Goal: Task Accomplishment & Management: Manage account settings

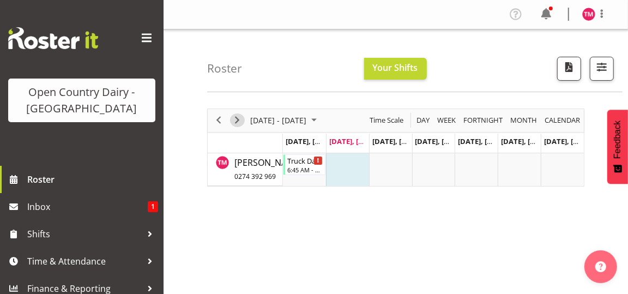
click at [238, 119] on span "Next" at bounding box center [237, 120] width 13 height 14
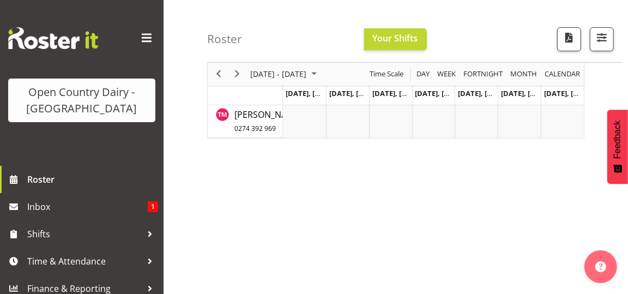
scroll to position [109, 0]
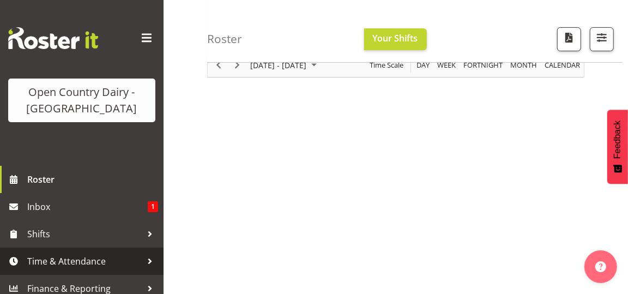
click at [94, 259] on span "Time & Attendance" at bounding box center [84, 261] width 114 height 16
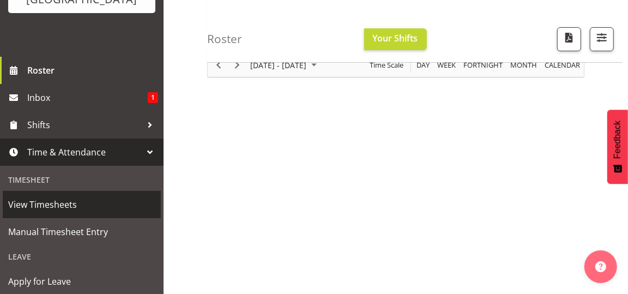
click at [67, 204] on span "View Timesheets" at bounding box center [81, 204] width 147 height 16
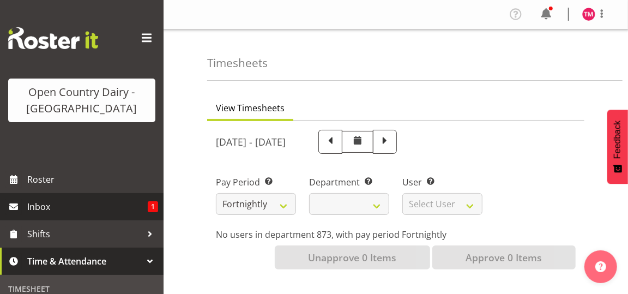
select select
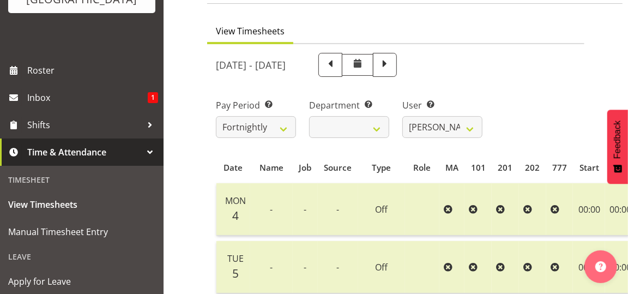
scroll to position [164, 0]
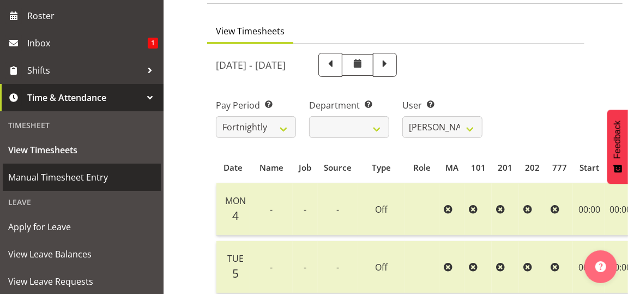
click at [81, 175] on span "Manual Timesheet Entry" at bounding box center [81, 177] width 147 height 16
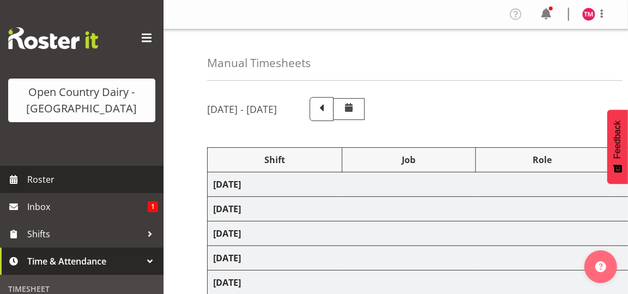
select select "59475"
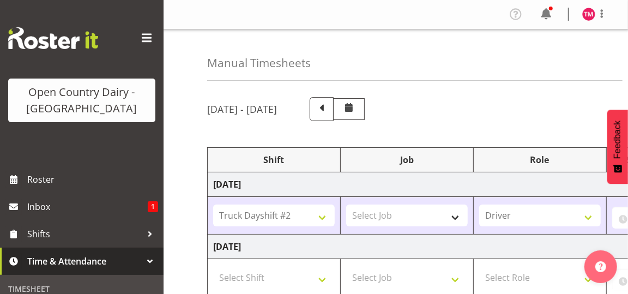
scroll to position [55, 0]
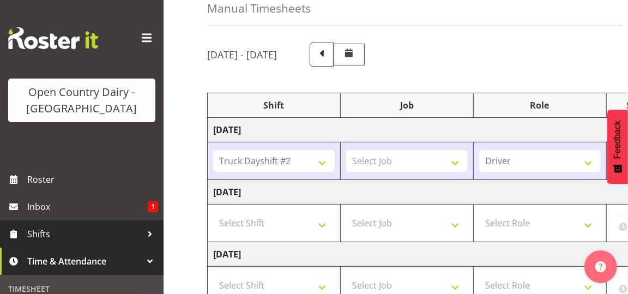
click at [105, 231] on span "Shifts" at bounding box center [84, 234] width 114 height 16
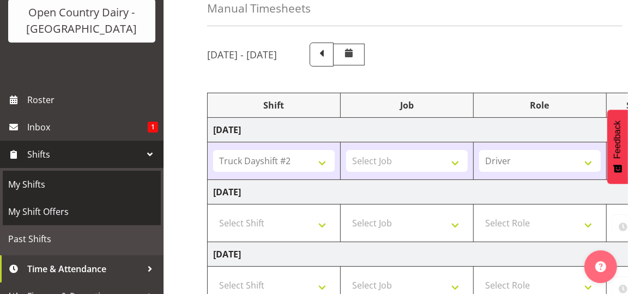
scroll to position [95, 0]
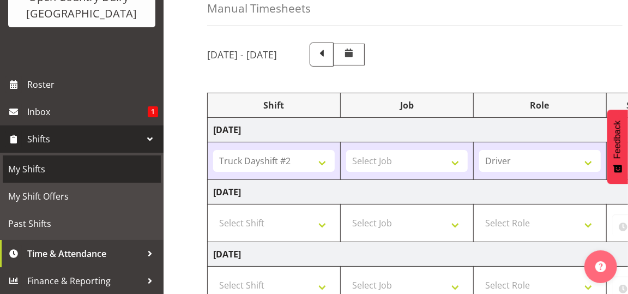
click at [31, 166] on span "My Shifts" at bounding box center [81, 169] width 147 height 16
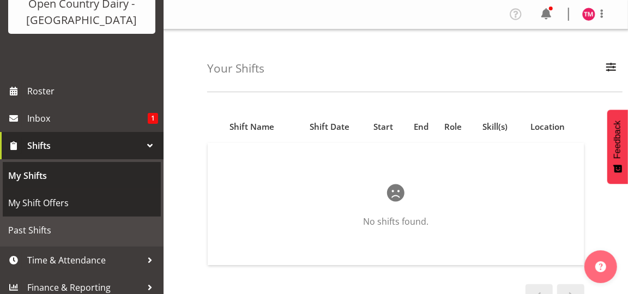
scroll to position [95, 0]
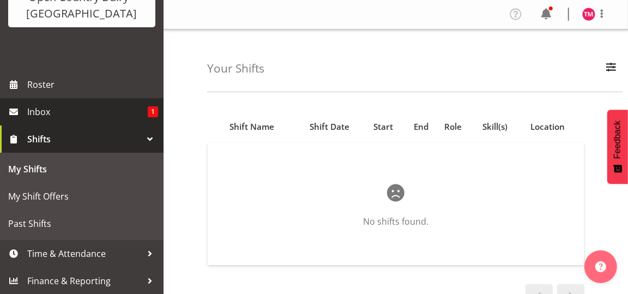
click at [45, 107] on span "Inbox" at bounding box center [87, 112] width 120 height 16
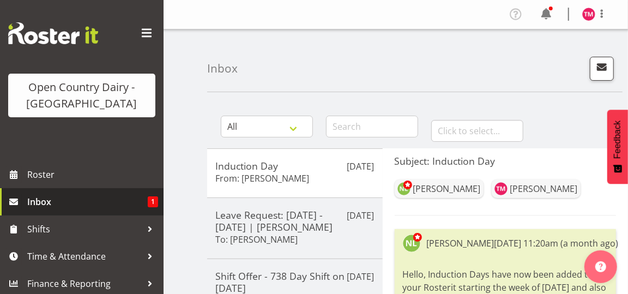
scroll to position [8, 0]
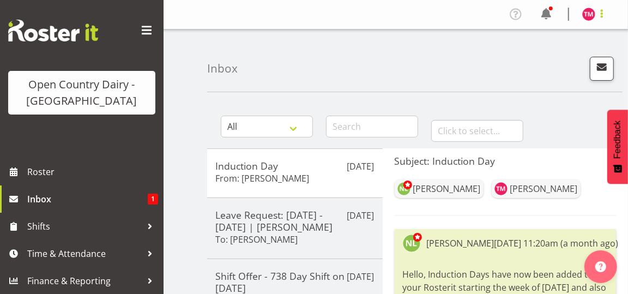
click at [603, 14] on span at bounding box center [601, 13] width 13 height 13
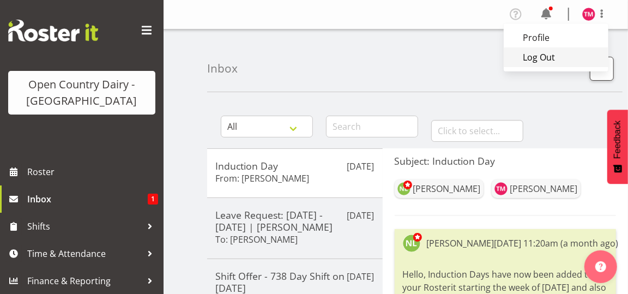
click at [555, 53] on link "Log Out" at bounding box center [556, 57] width 105 height 20
